Goal: Task Accomplishment & Management: Manage account settings

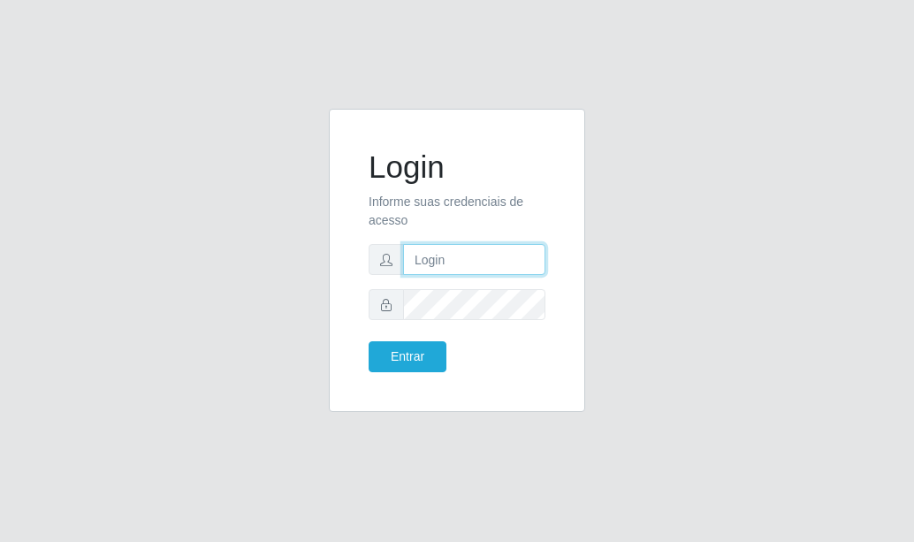
click at [474, 263] on input "text" at bounding box center [474, 259] width 142 height 31
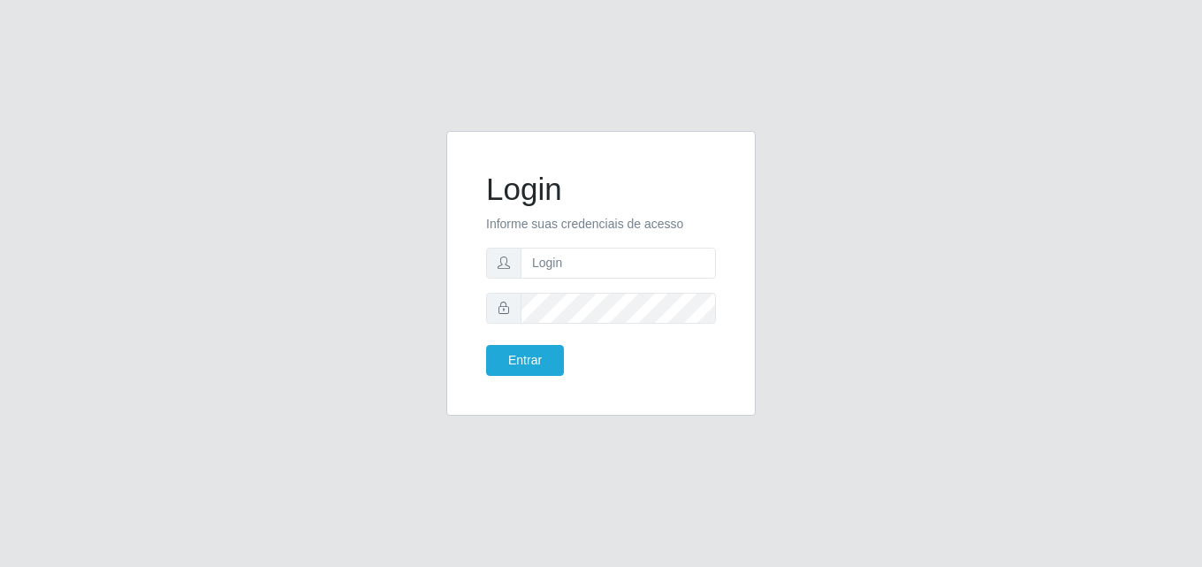
click at [594, 237] on form "Login Informe suas credenciais de acesso Entrar" at bounding box center [601, 273] width 230 height 205
click at [595, 268] on input "text" at bounding box center [618, 262] width 195 height 31
drag, startPoint x: 595, startPoint y: 268, endPoint x: 574, endPoint y: 270, distance: 21.4
click at [574, 270] on input "text" at bounding box center [618, 262] width 195 height 31
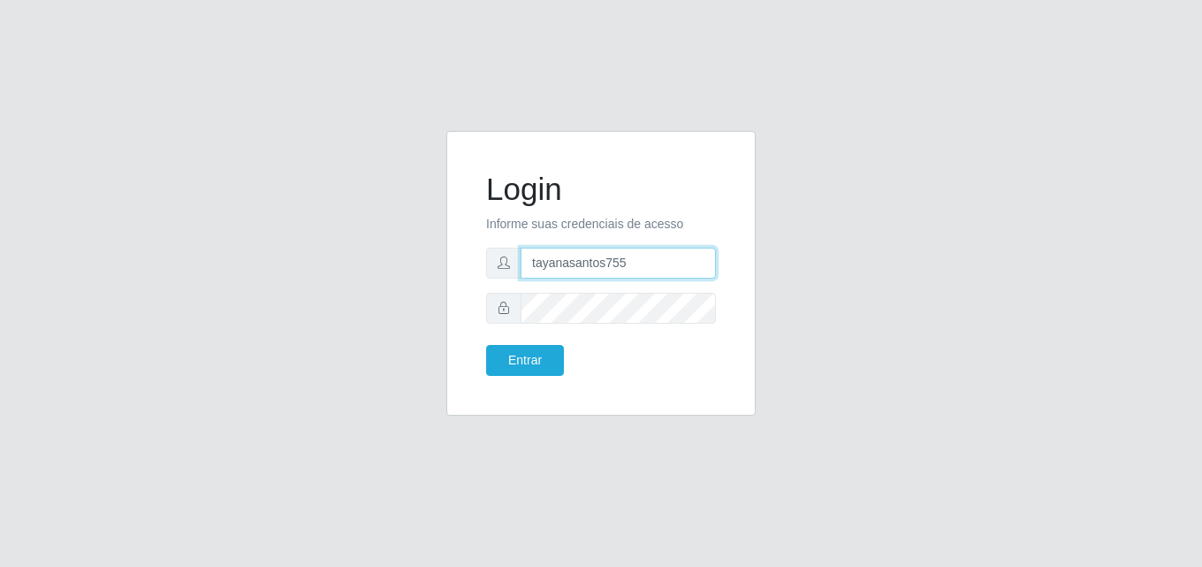
click at [649, 268] on input "tayanasantos755" at bounding box center [618, 262] width 195 height 31
click at [651, 263] on input "tayanasantos755@" at bounding box center [618, 262] width 195 height 31
type input "[EMAIL_ADDRESS][DOMAIN_NAME]"
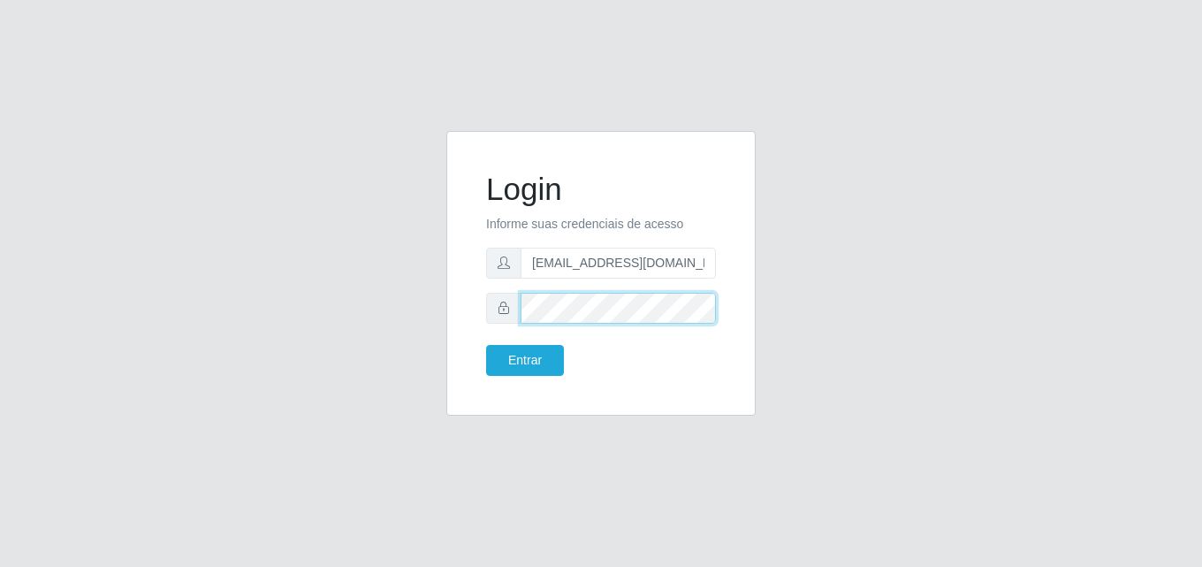
click at [486, 345] on button "Entrar" at bounding box center [525, 360] width 78 height 31
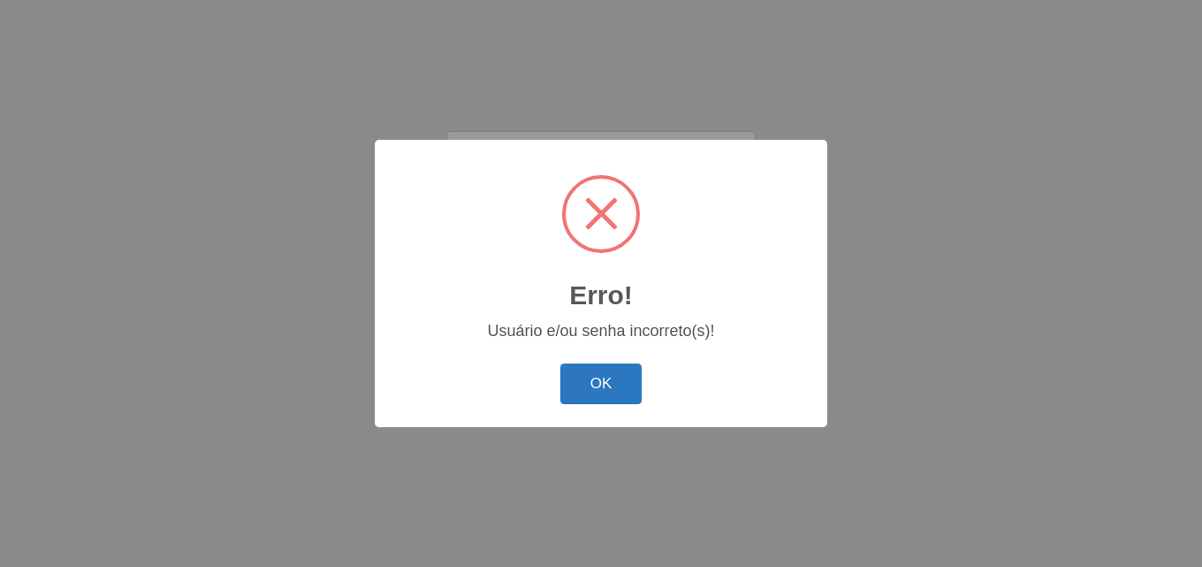
click at [587, 380] on button "OK" at bounding box center [601, 384] width 82 height 42
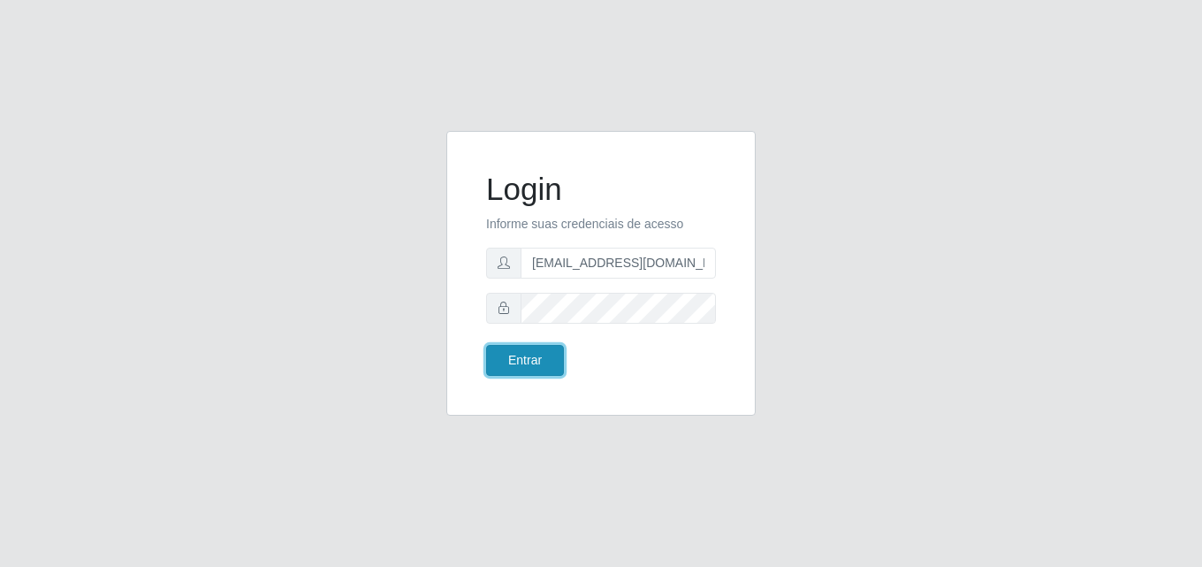
click at [523, 355] on button "Entrar" at bounding box center [525, 360] width 78 height 31
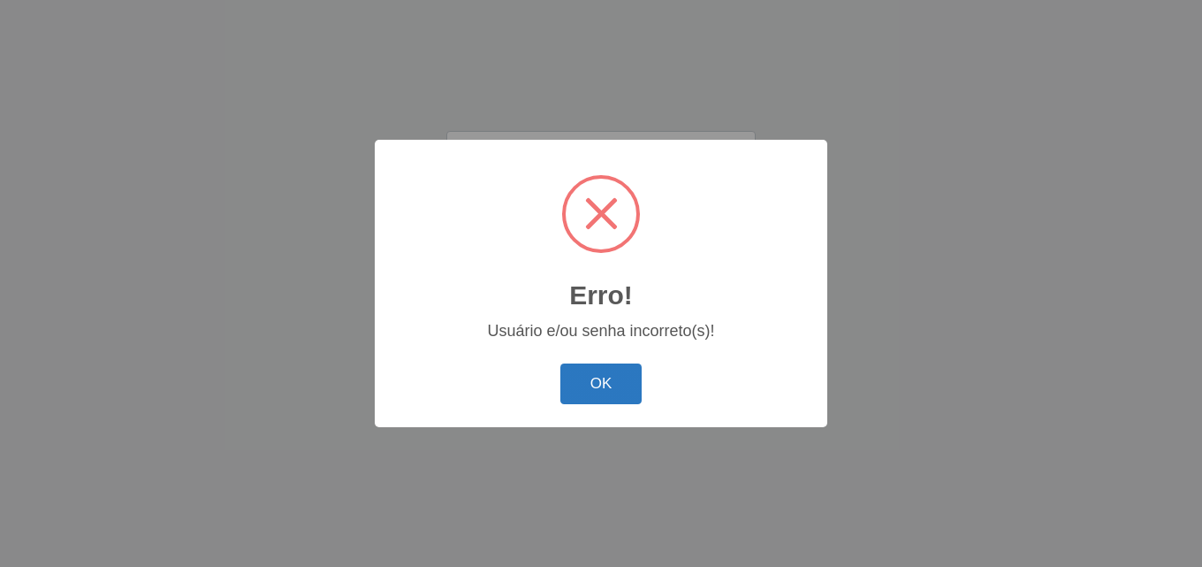
click at [635, 383] on button "OK" at bounding box center [601, 384] width 82 height 42
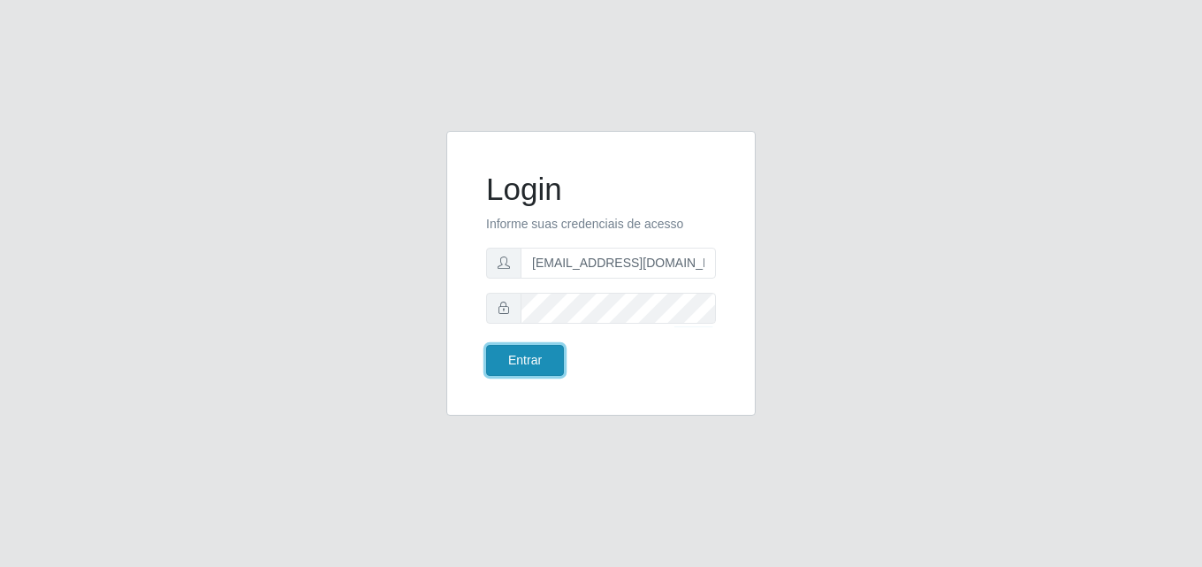
click at [539, 356] on button "Entrar" at bounding box center [525, 360] width 78 height 31
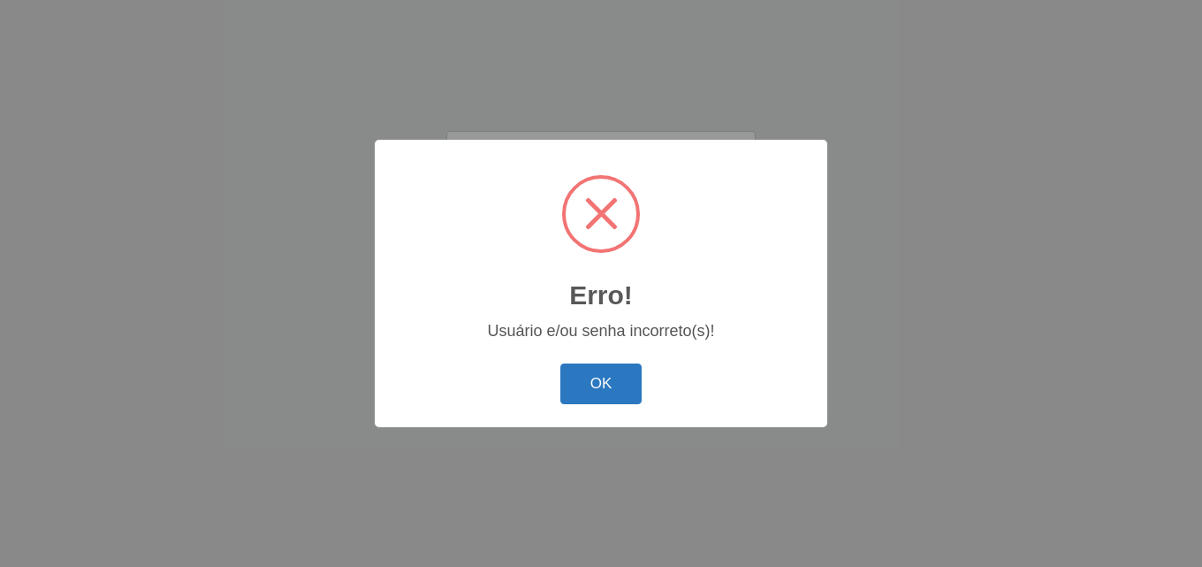
click at [594, 375] on button "OK" at bounding box center [601, 384] width 82 height 42
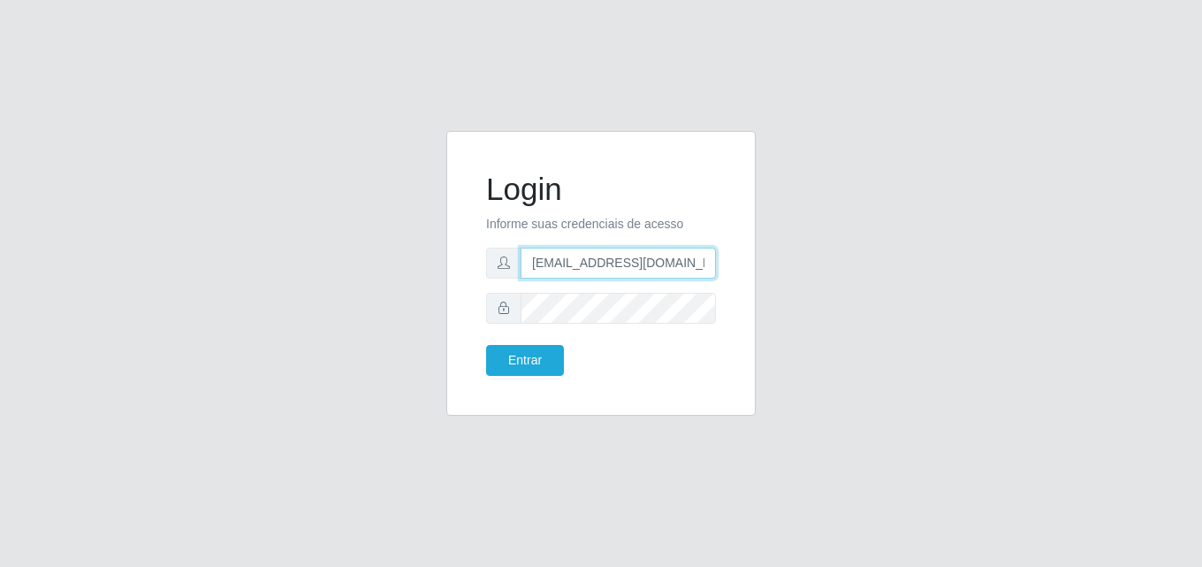
click at [598, 263] on input "[EMAIL_ADDRESS][DOMAIN_NAME]" at bounding box center [618, 262] width 195 height 31
